Goal: Information Seeking & Learning: Learn about a topic

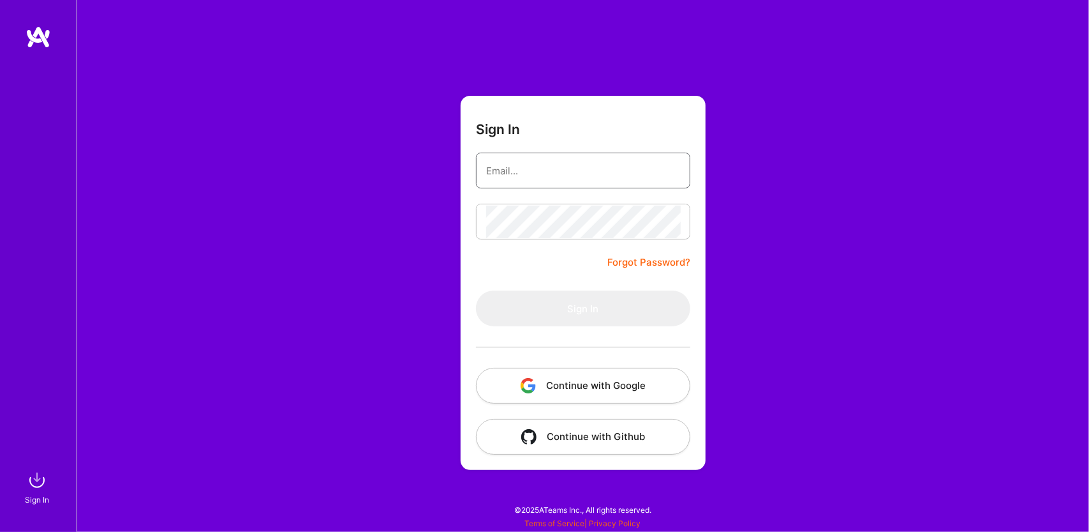
type input "[EMAIL_ADDRESS][DOMAIN_NAME]"
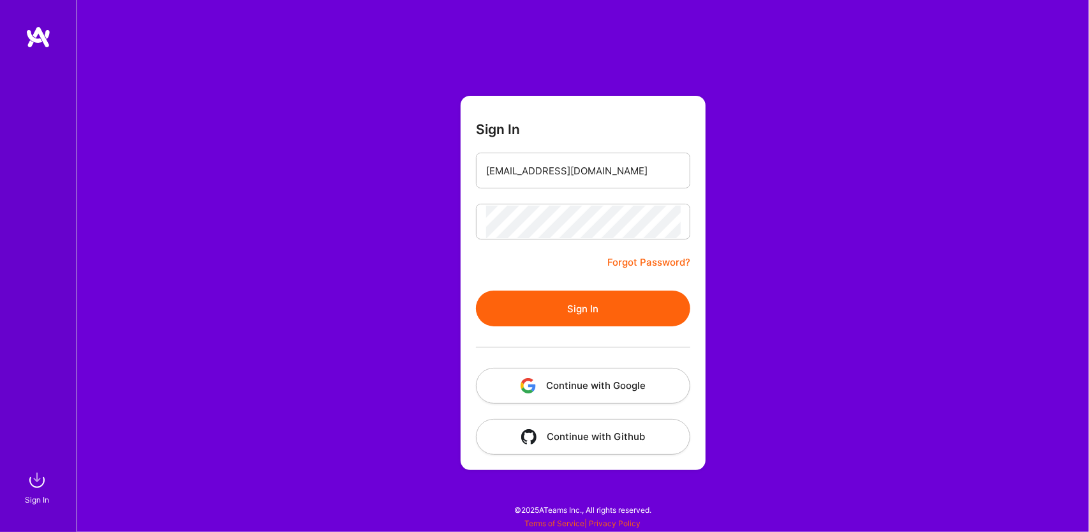
click at [553, 239] on div at bounding box center [583, 222] width 214 height 36
click at [600, 320] on button "Sign In" at bounding box center [583, 308] width 214 height 36
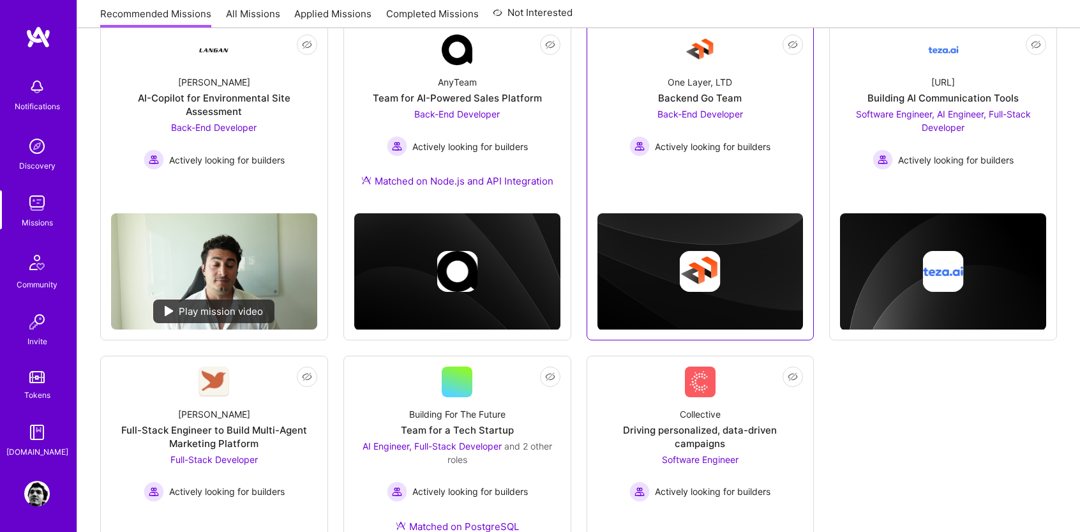
scroll to position [255, 0]
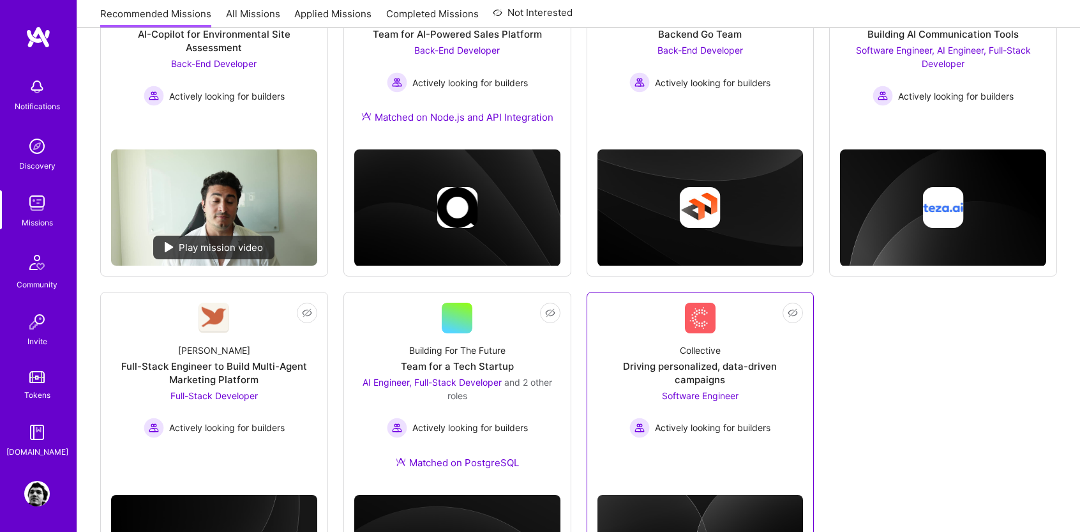
click at [697, 390] on span "Software Engineer" at bounding box center [700, 395] width 77 height 11
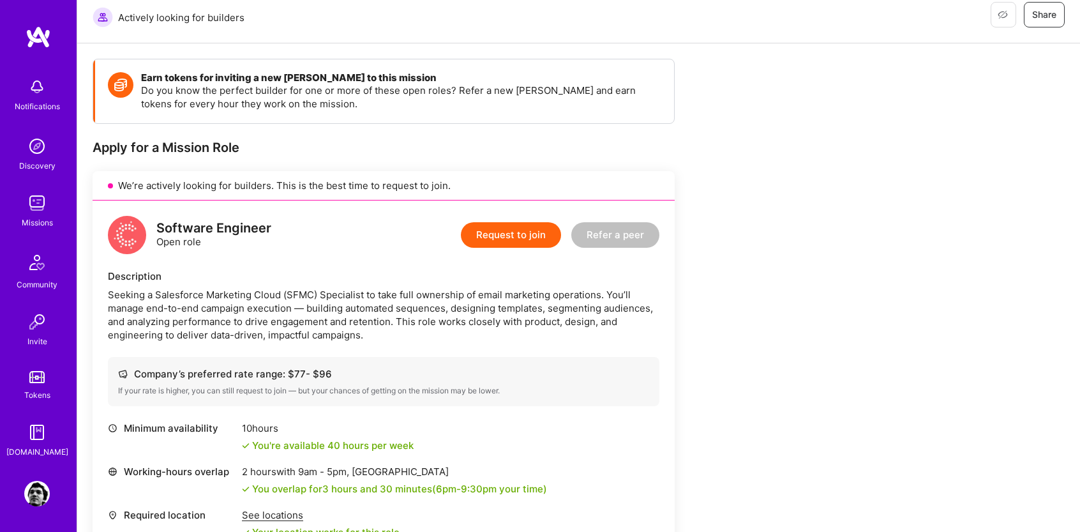
scroll to position [255, 0]
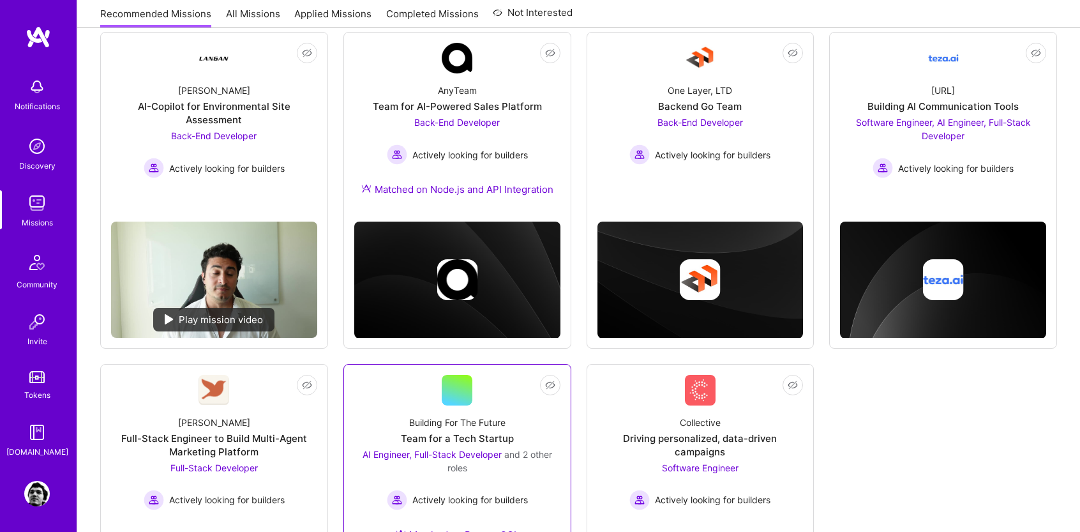
scroll to position [56, 0]
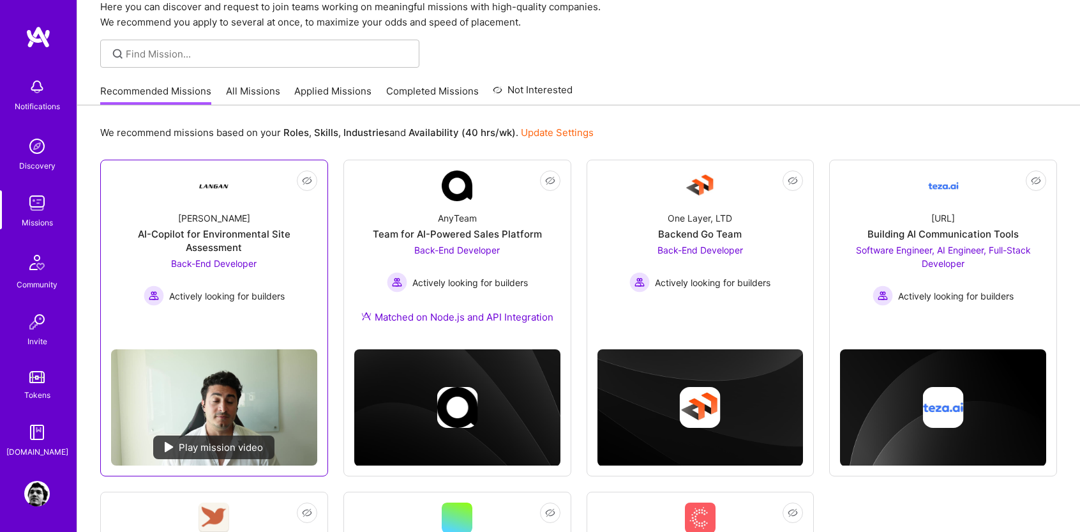
click at [243, 239] on div "AI-Copilot for Environmental Site Assessment" at bounding box center [214, 240] width 206 height 27
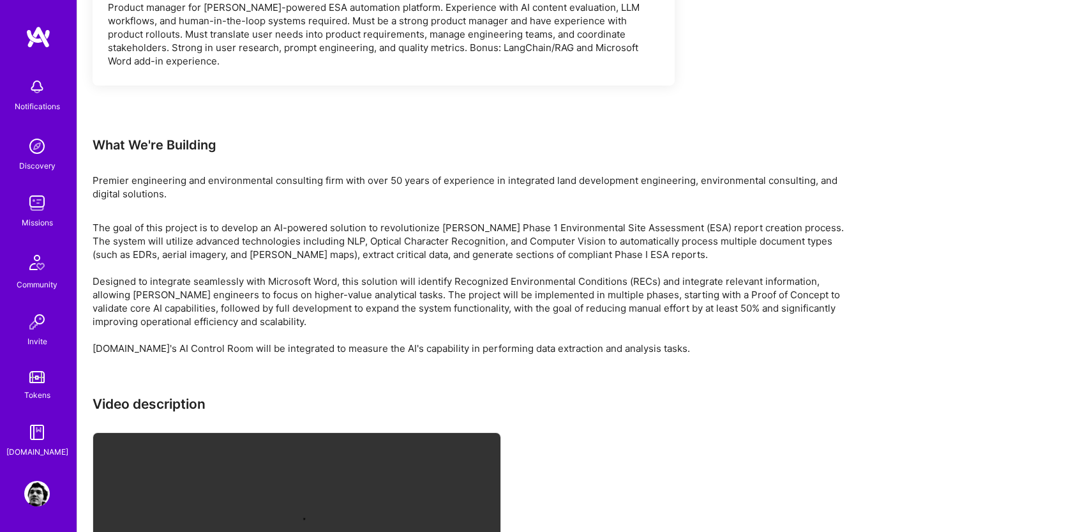
scroll to position [2346, 0]
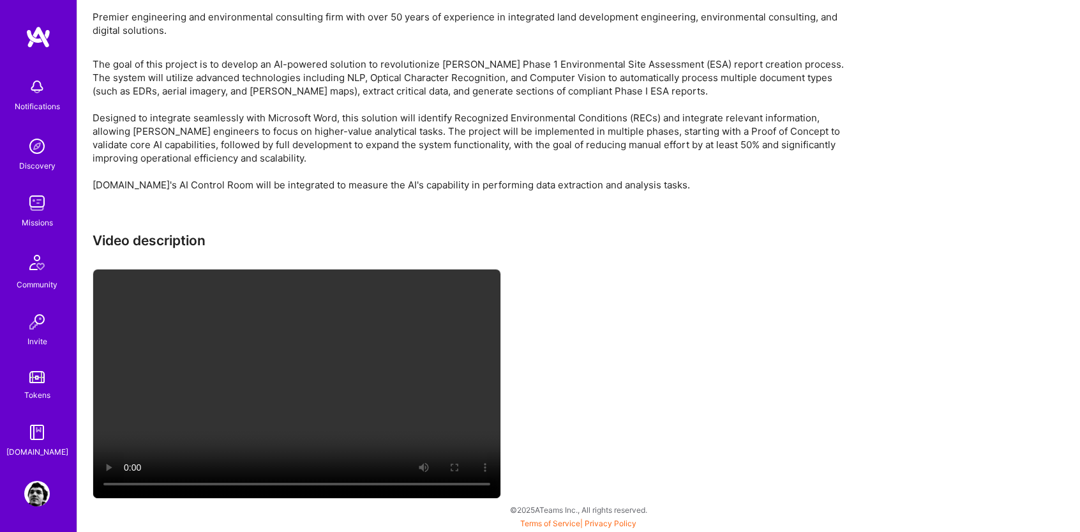
click at [680, 438] on div "Video description" at bounding box center [476, 366] width 766 height 269
